Goal: Obtain resource: Obtain resource

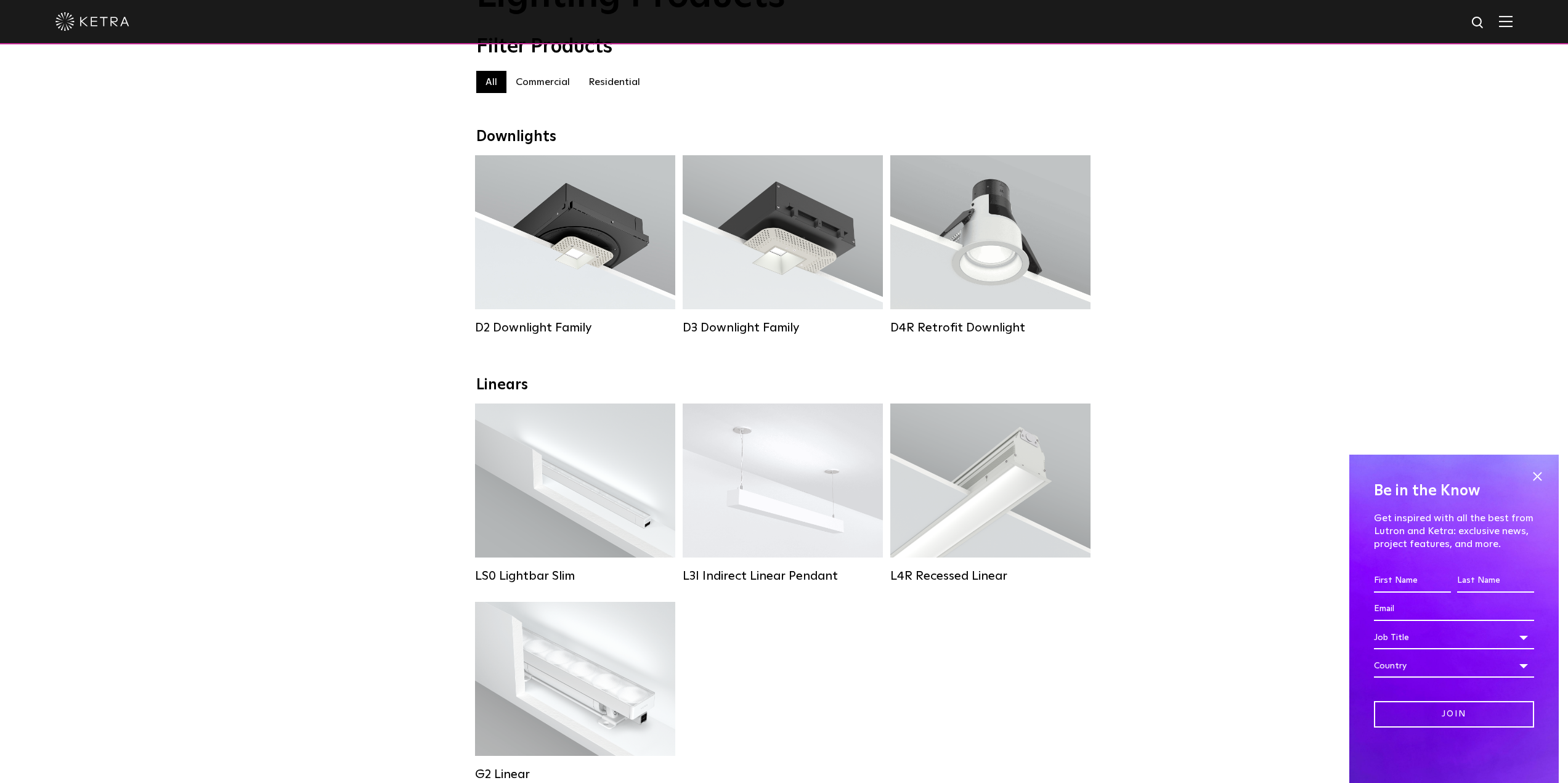
scroll to position [123, 0]
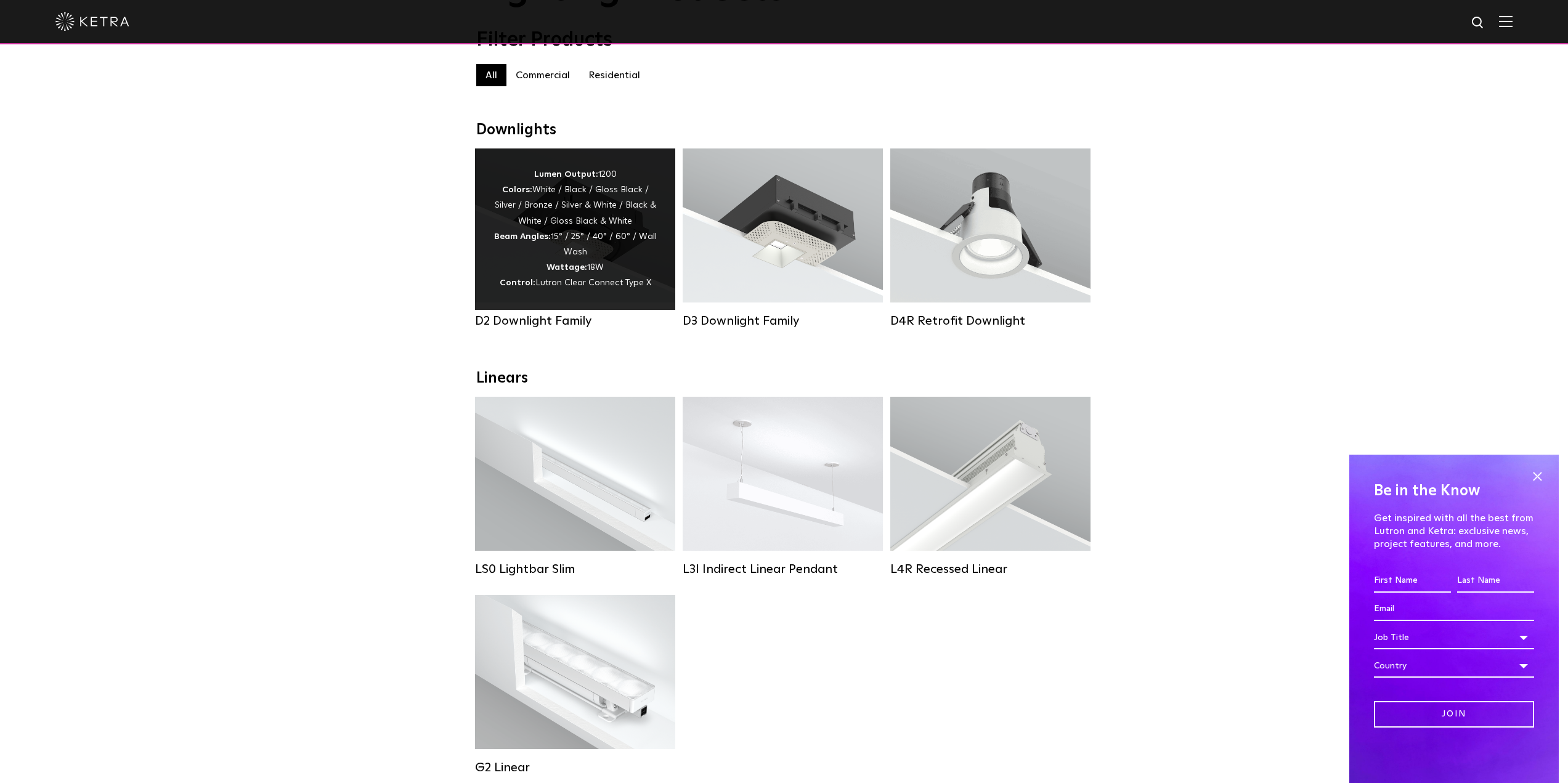
click at [608, 230] on div "Lumen Output: 1200 Colors: White / Black / Gloss Black / Silver / Bronze / Silv…" at bounding box center [575, 230] width 163 height 125
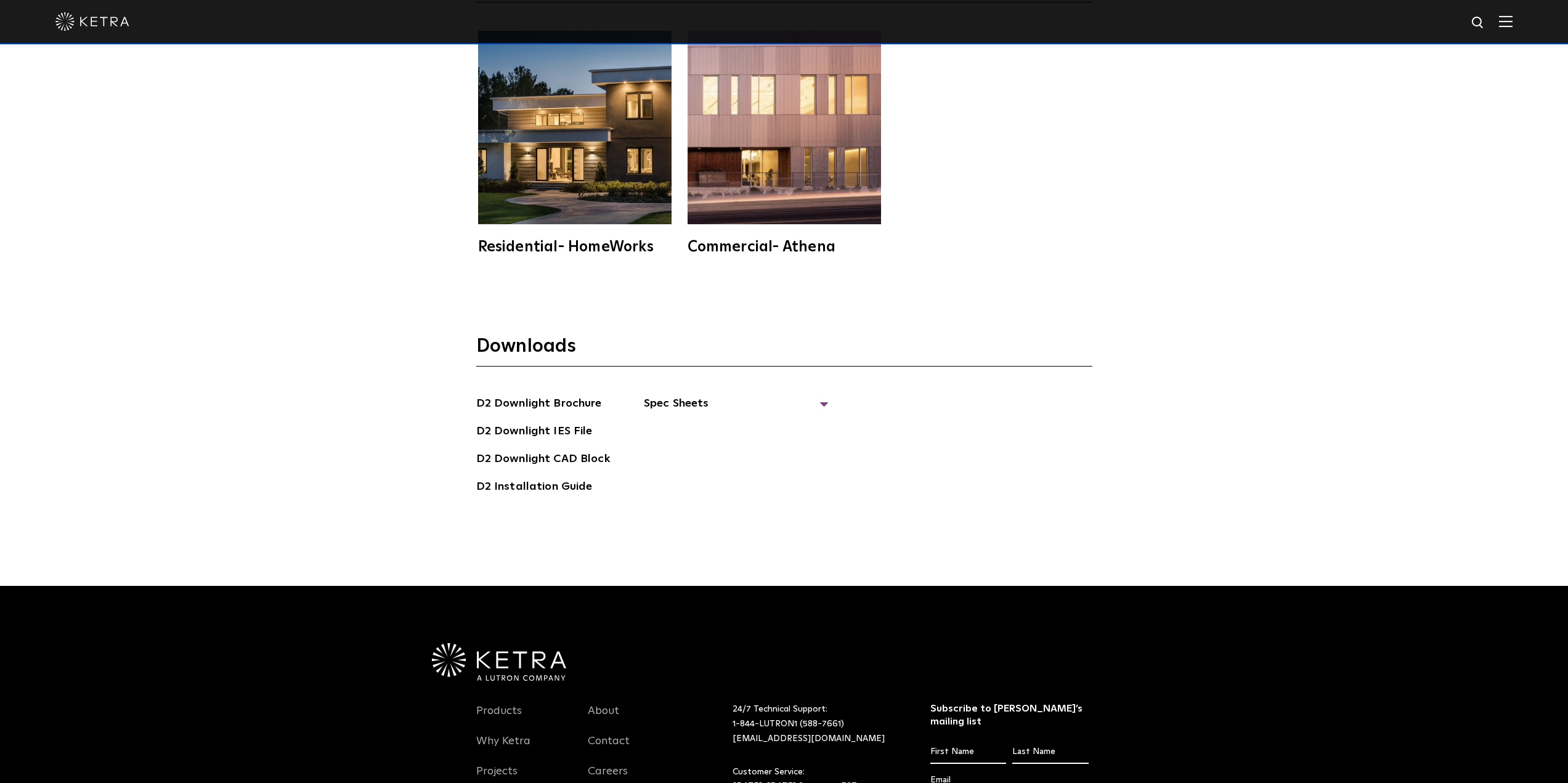
scroll to position [4003, 0]
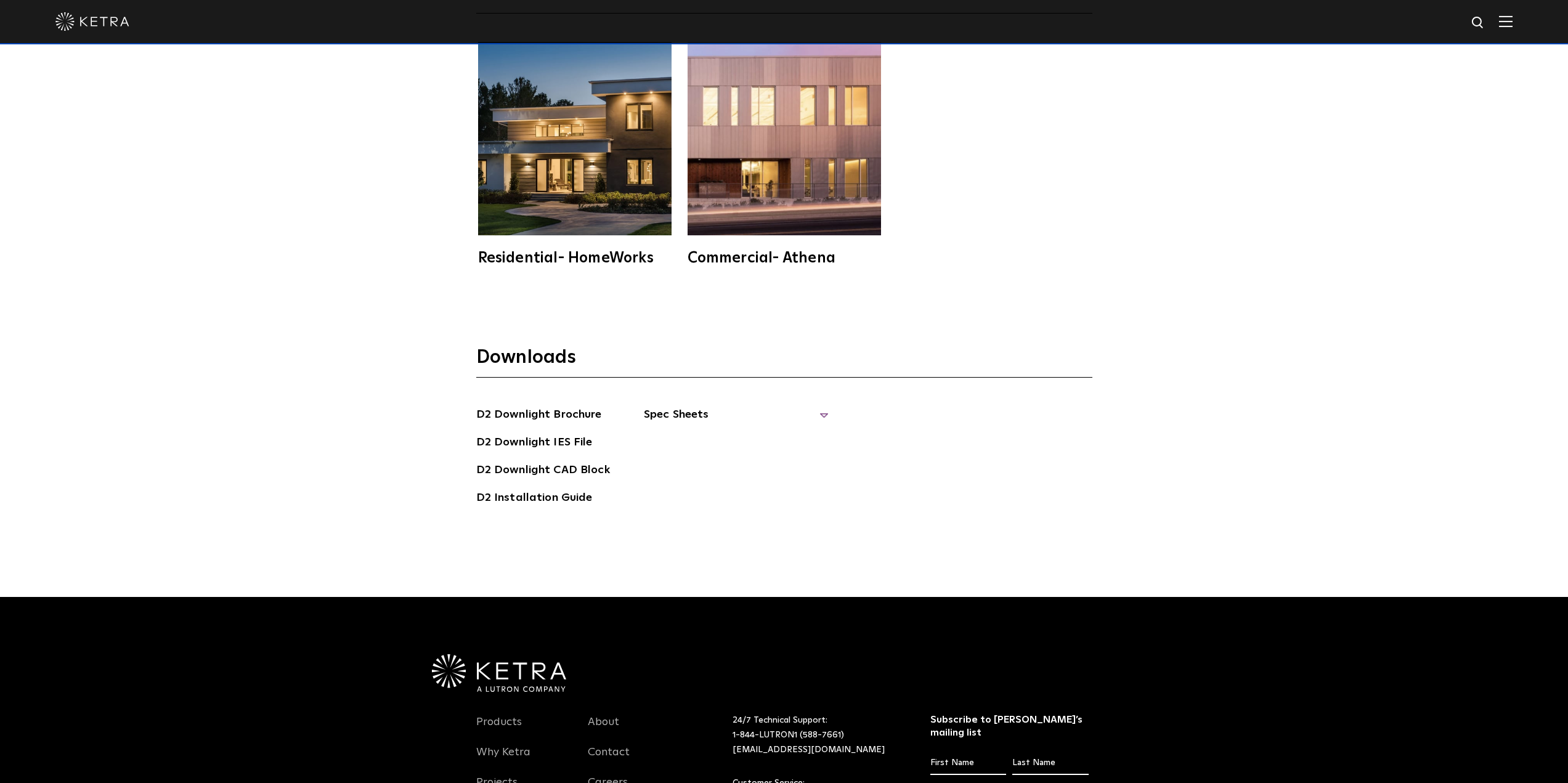
click at [693, 406] on span "Spec Sheets" at bounding box center [736, 419] width 185 height 27
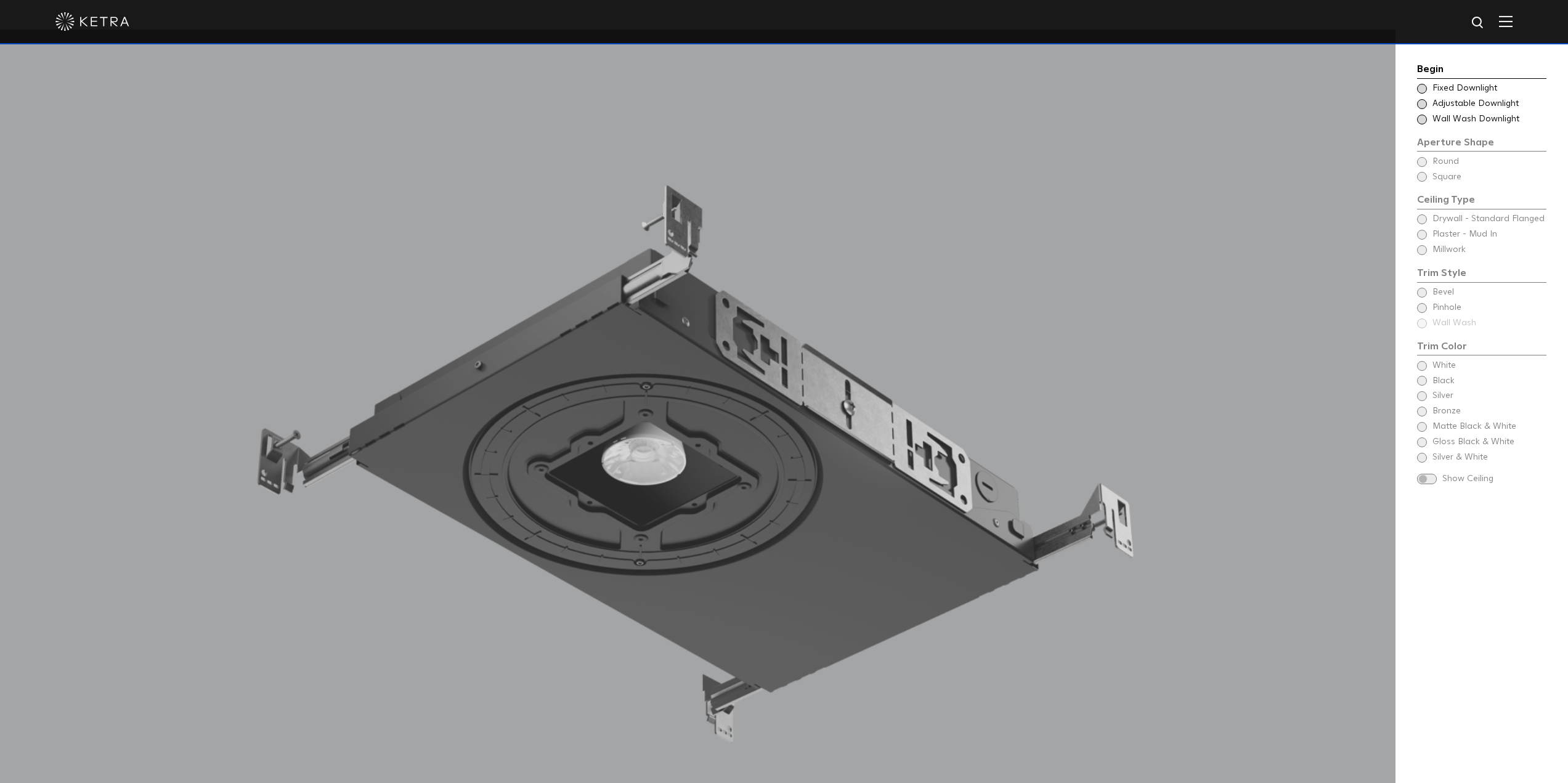
scroll to position [1232, 0]
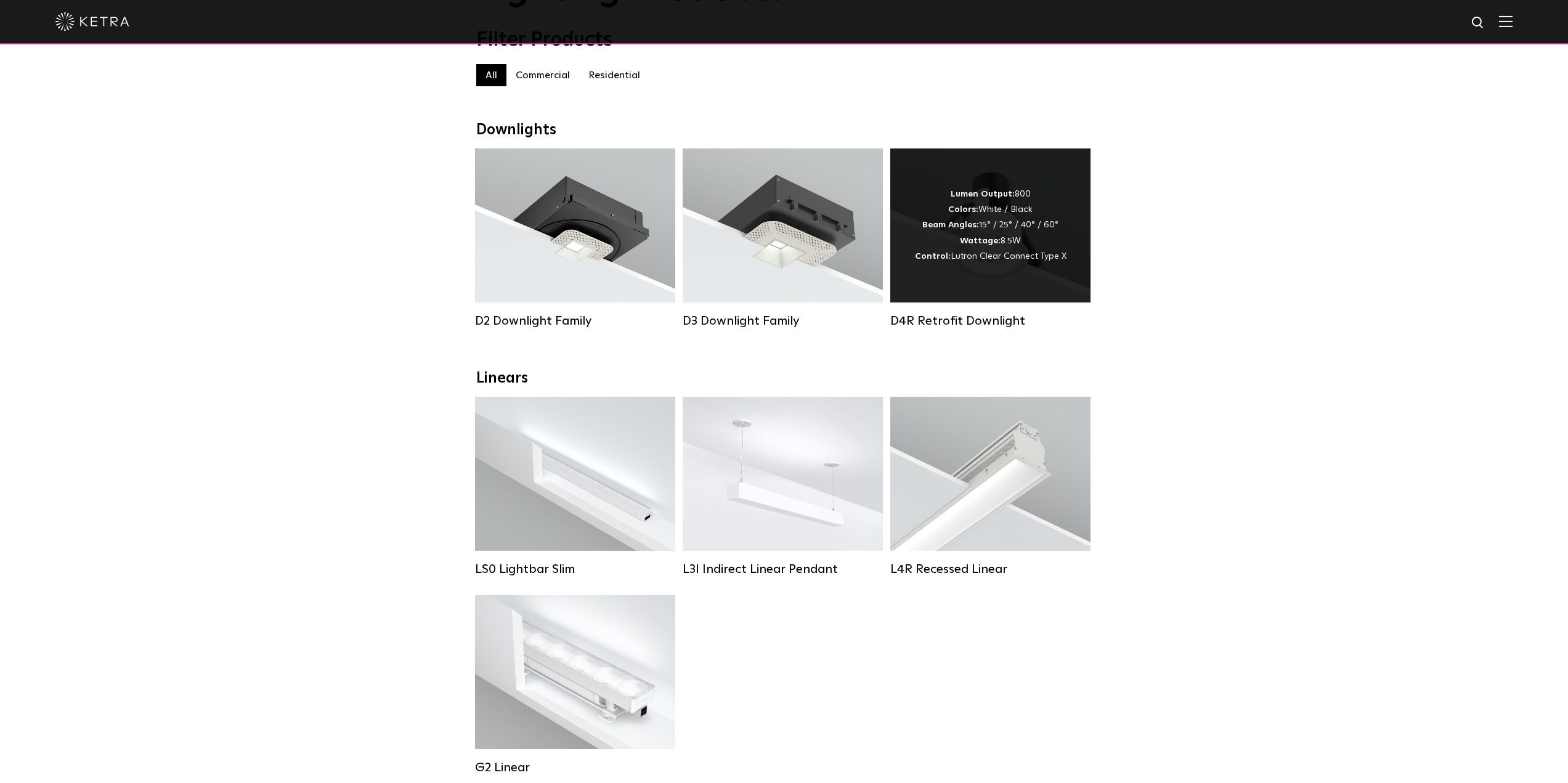
click at [966, 255] on div "Lumen Output: 800 Colors: White / Black Beam Angles: 15° / 25° / 40° / 60° Watt…" at bounding box center [990, 225] width 152 height 78
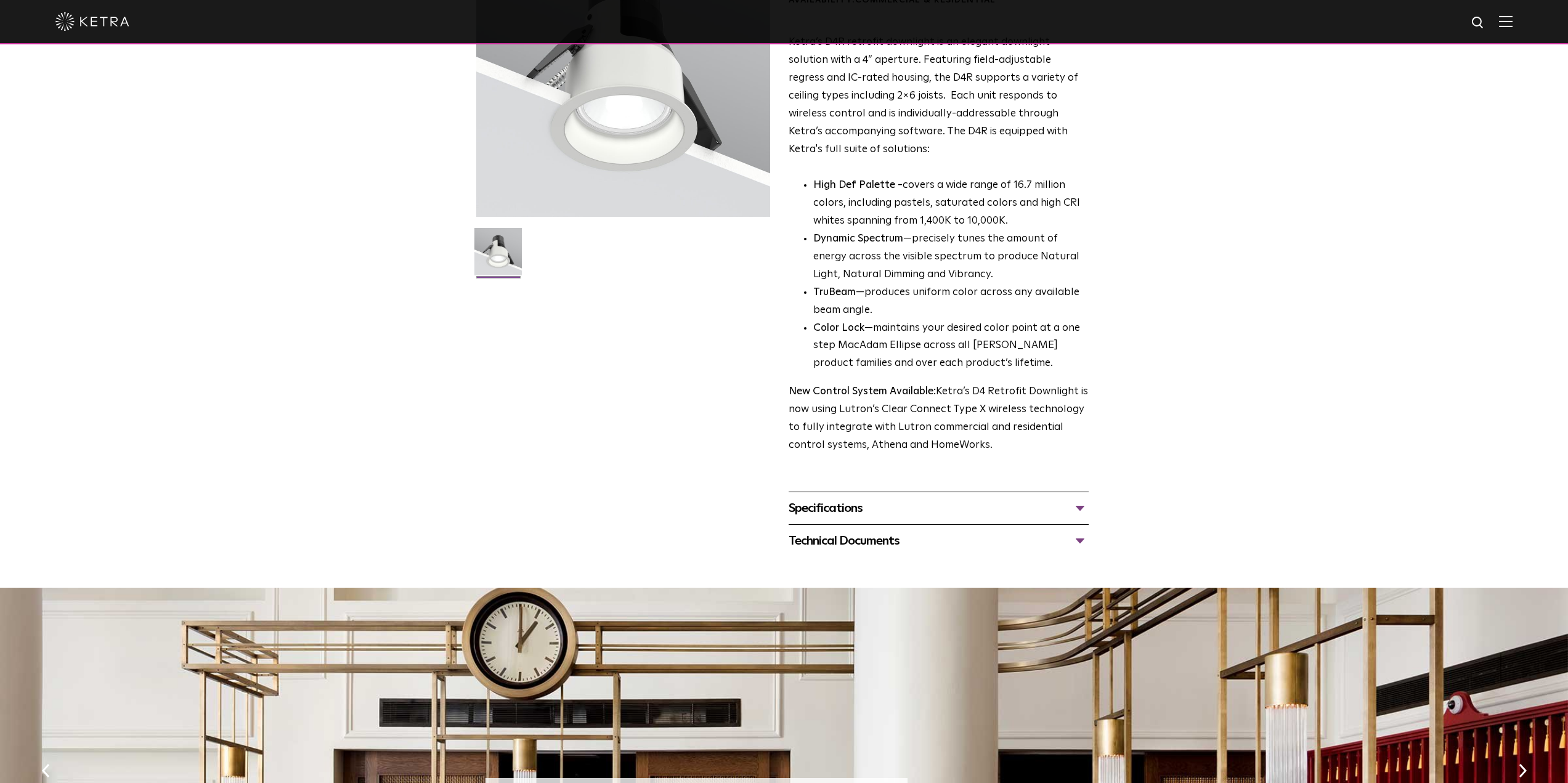
scroll to position [185, 0]
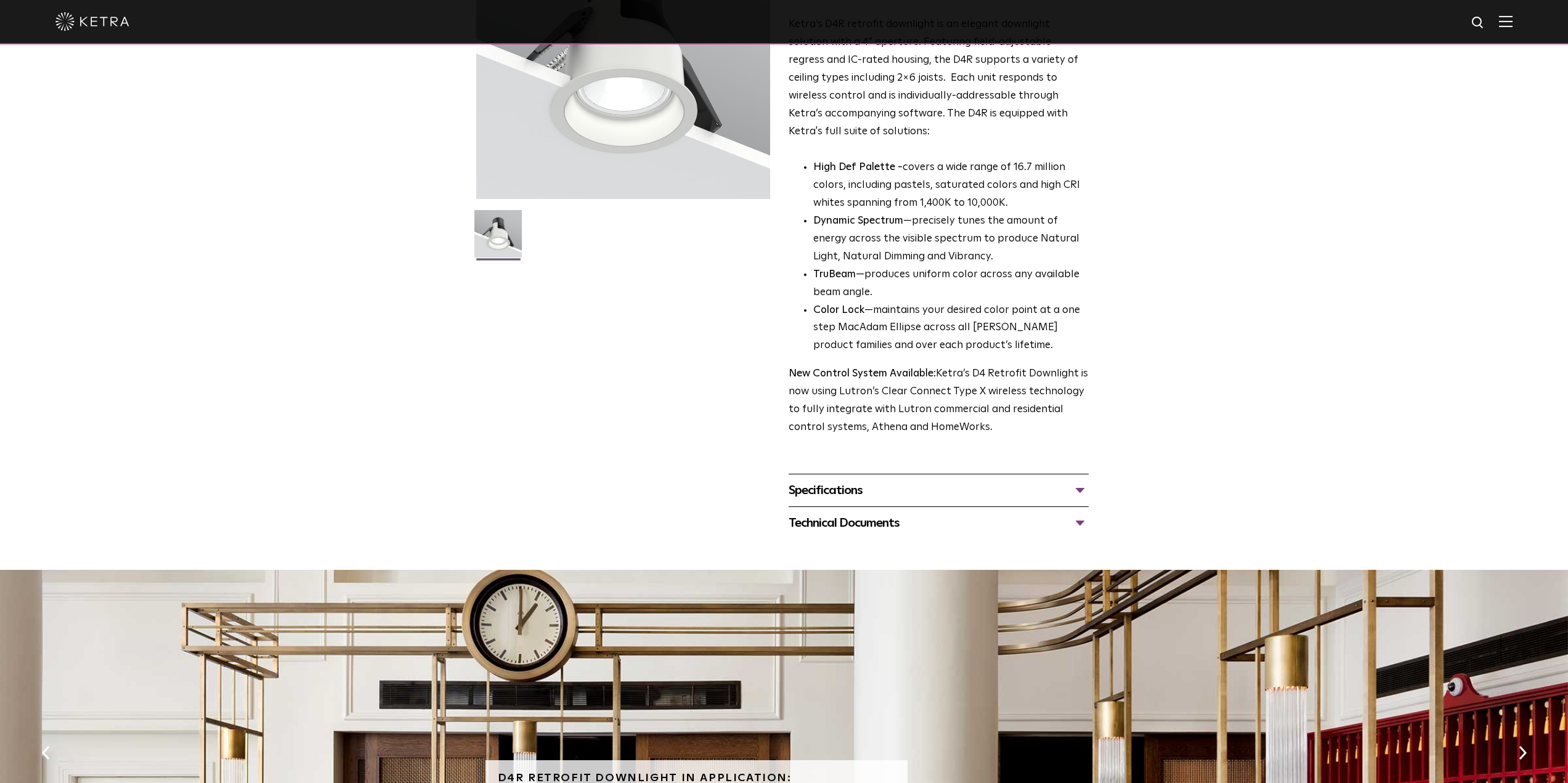
click at [851, 491] on div "Specifications" at bounding box center [939, 491] width 300 height 20
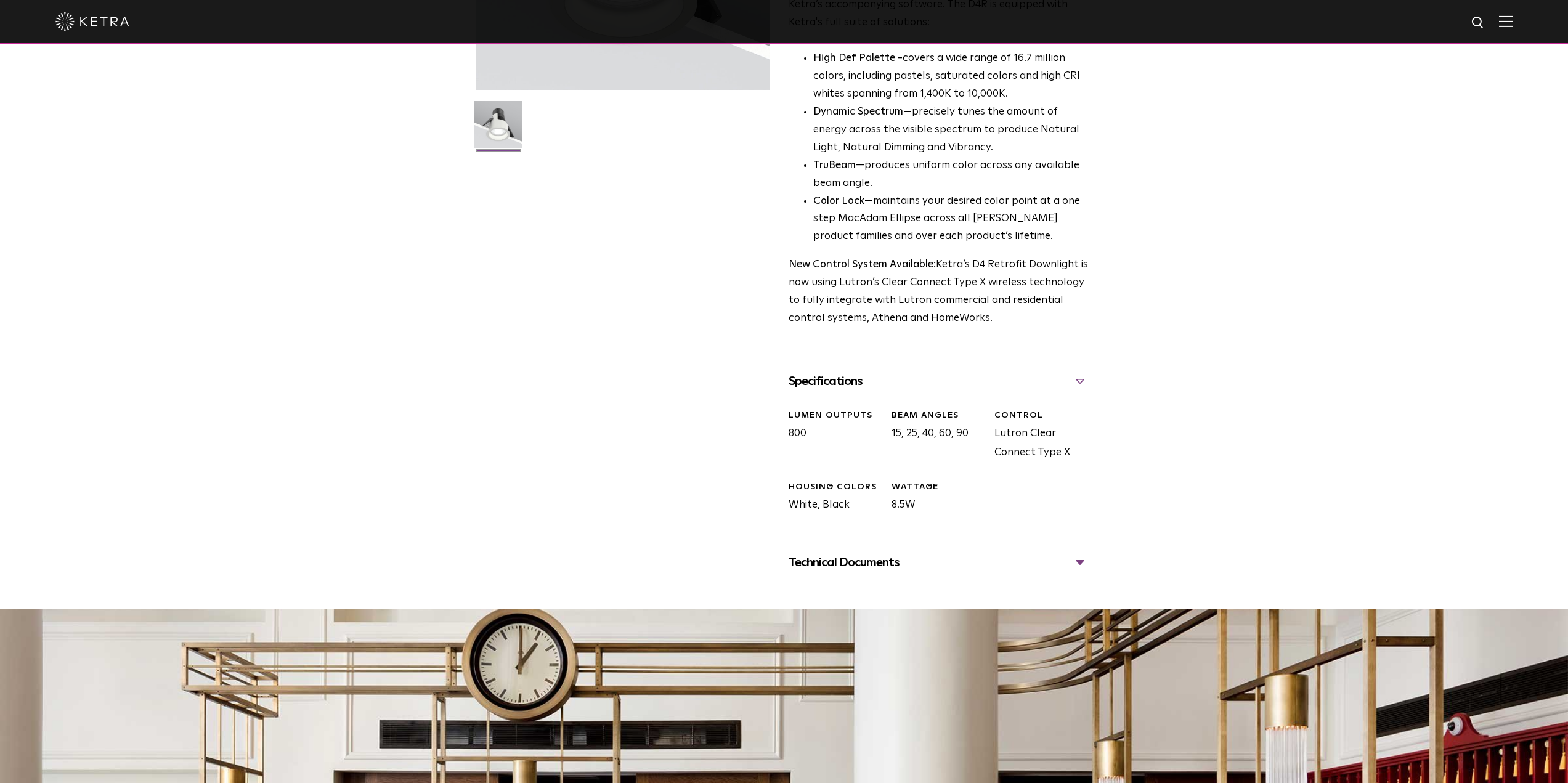
scroll to position [308, 0]
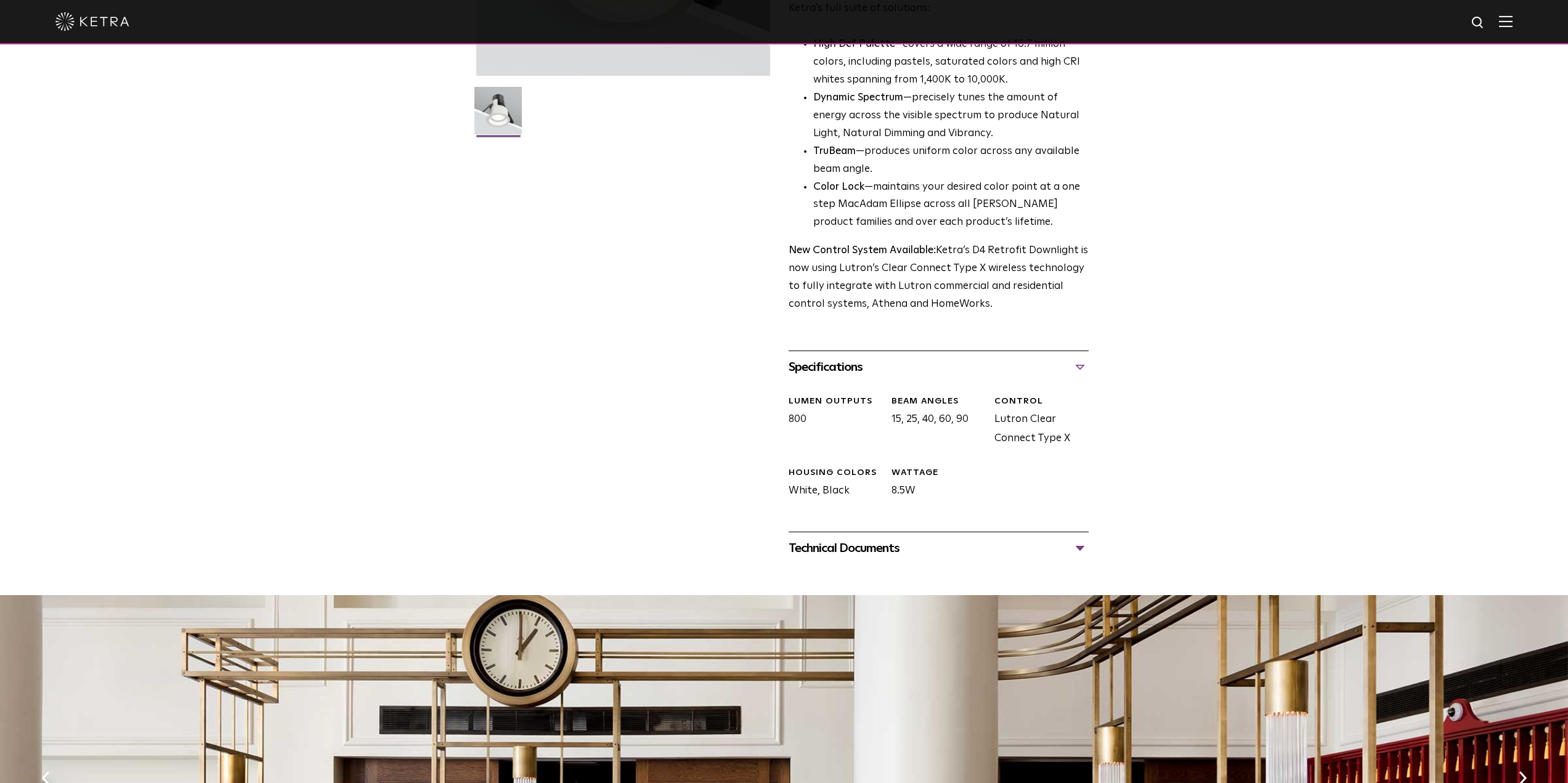
click at [874, 550] on div "Technical Documents" at bounding box center [939, 548] width 300 height 20
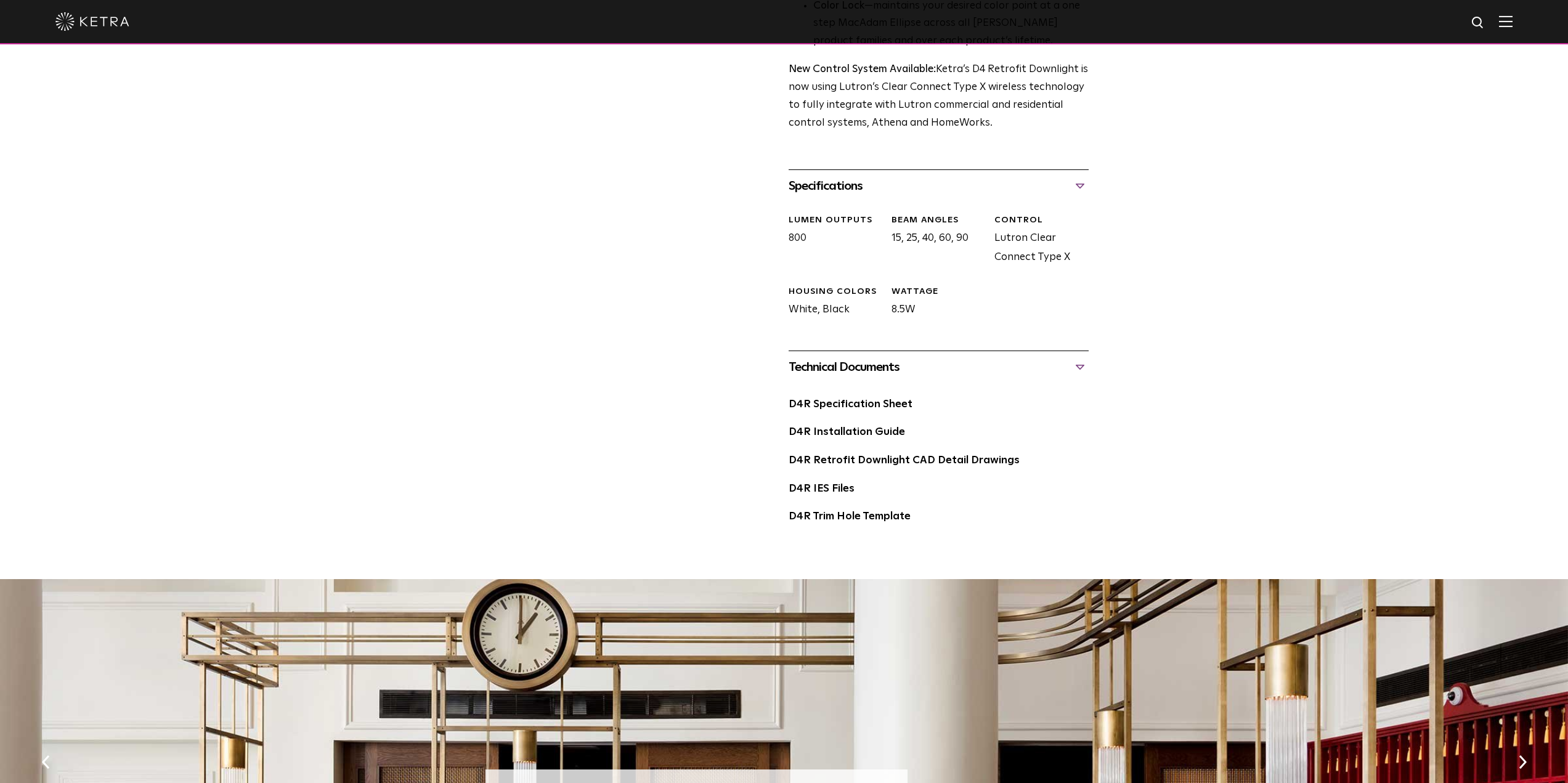
scroll to position [493, 0]
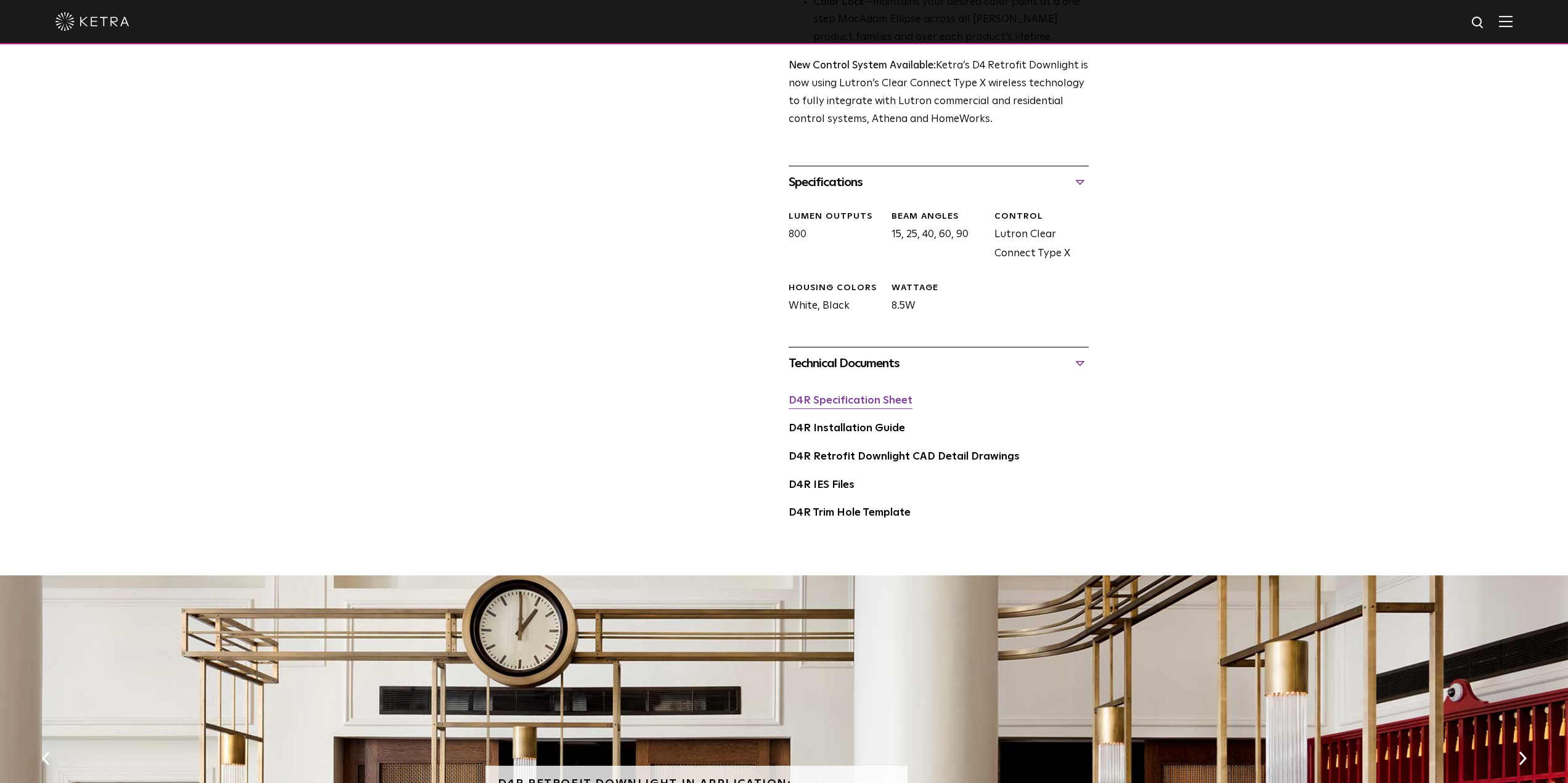
click at [858, 401] on link "D4R Specification Sheet" at bounding box center [850, 400] width 124 height 10
click at [858, 430] on link "D4R Installation Guide" at bounding box center [847, 428] width 116 height 10
